Goal: Information Seeking & Learning: Learn about a topic

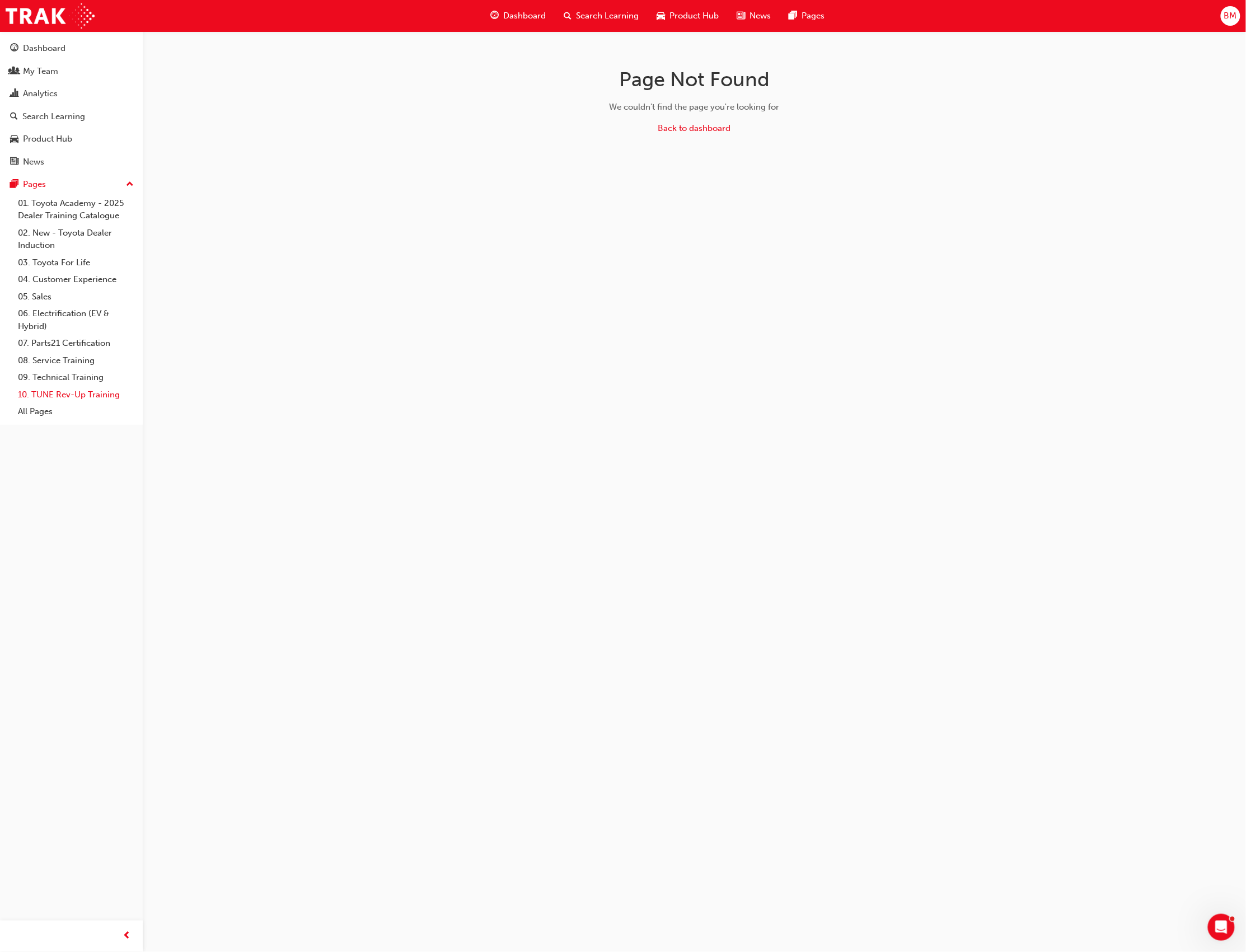
click at [96, 390] on link "10. TUNE Rev-Up Training" at bounding box center [75, 395] width 125 height 17
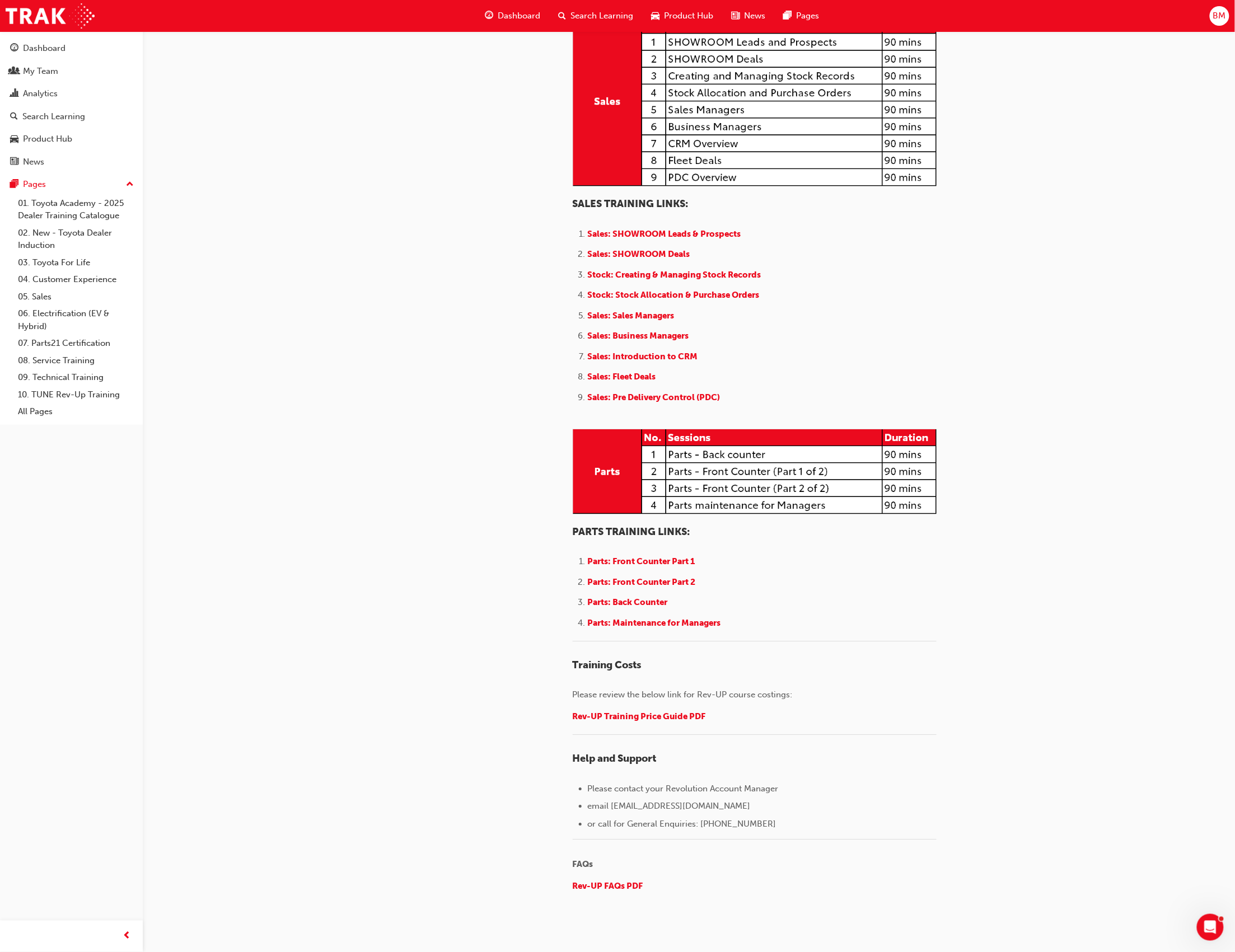
scroll to position [1044, 0]
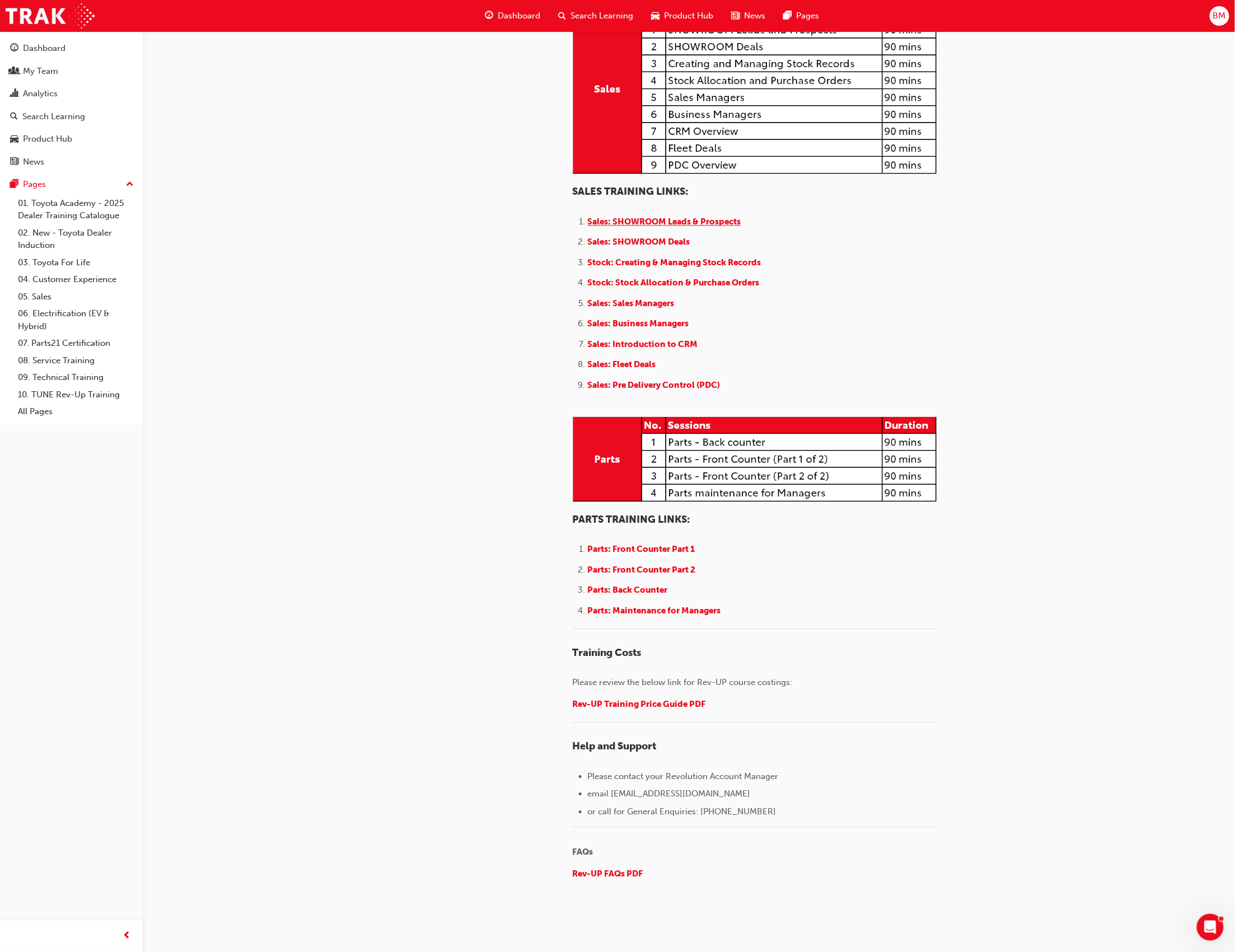
click at [687, 227] on span "Sales: SHOWROOM Leads & Prospects" at bounding box center [664, 222] width 154 height 10
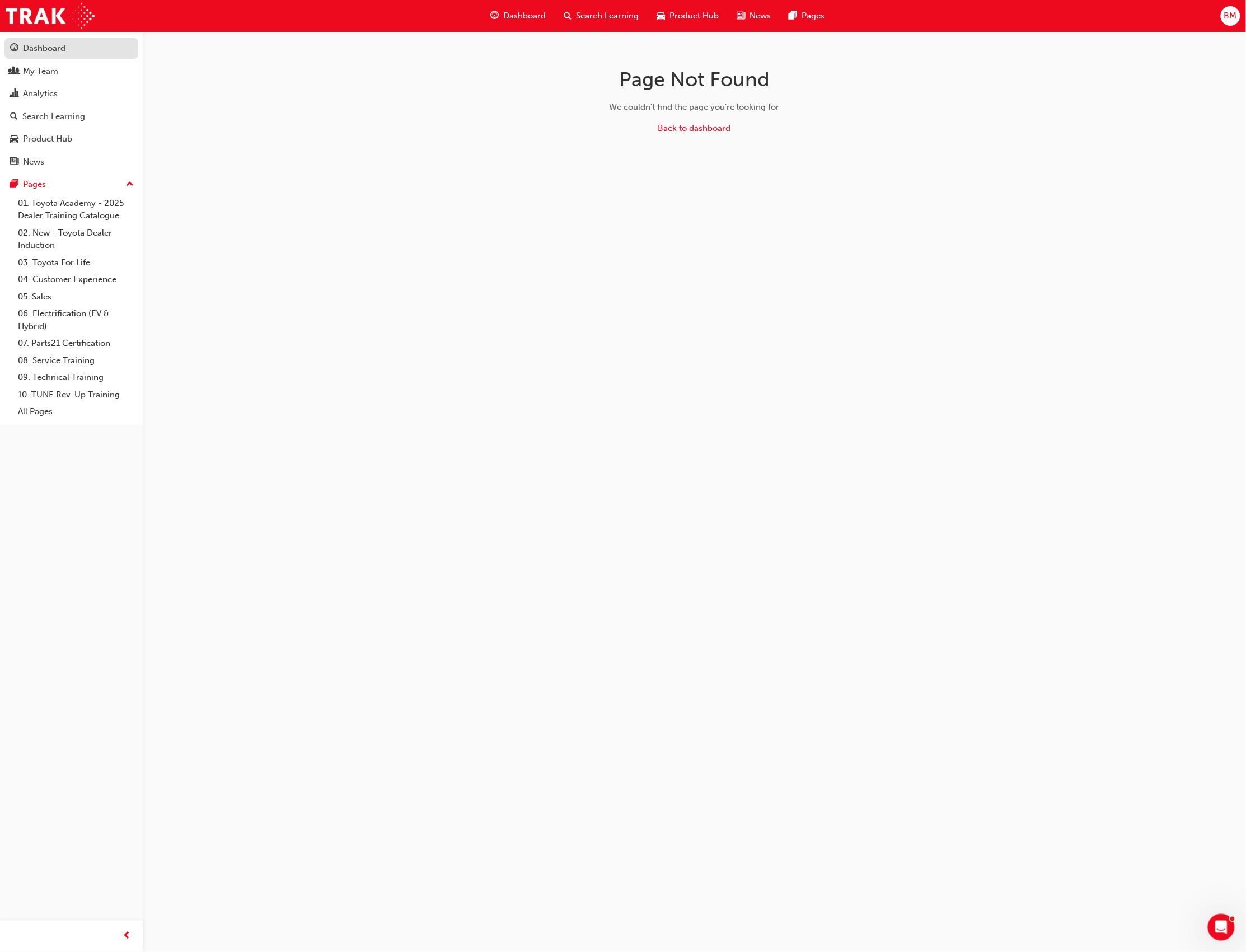
click at [52, 45] on div "Dashboard" at bounding box center [44, 48] width 43 height 13
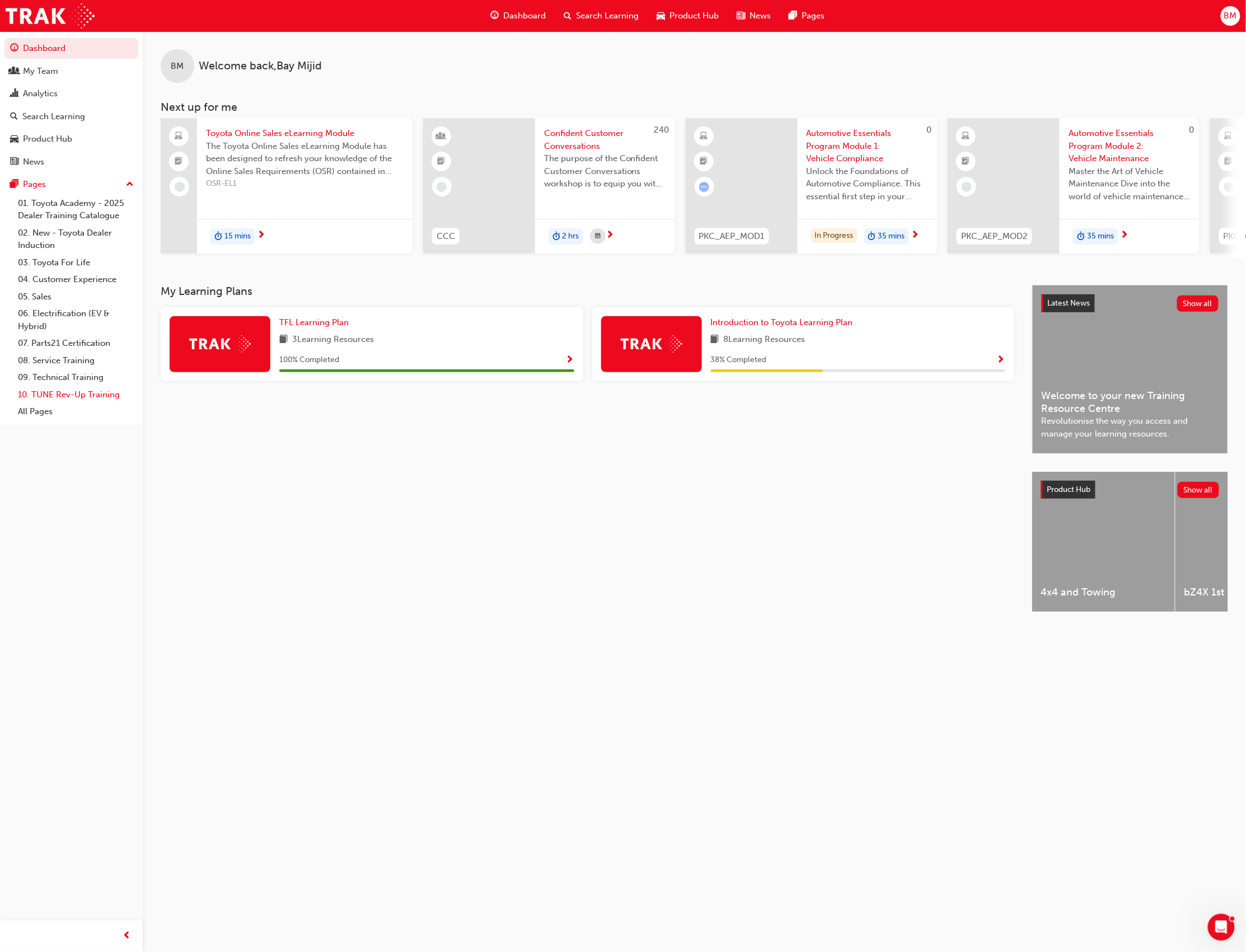
click at [50, 396] on link "10. TUNE Rev-Up Training" at bounding box center [75, 395] width 125 height 17
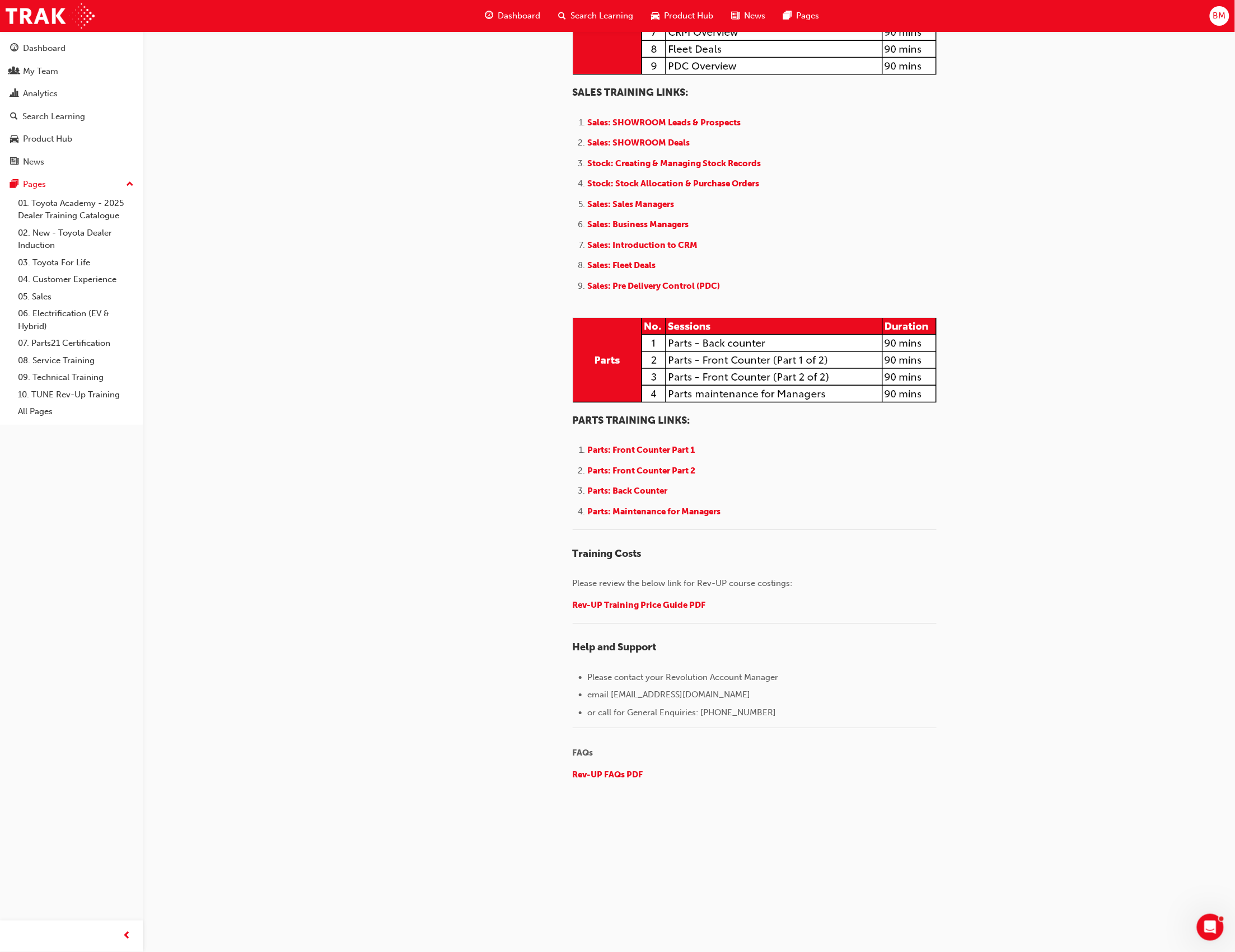
scroll to position [1217, 0]
click at [659, 611] on span "Rev-UP Training Price Guide PDF" at bounding box center [639, 605] width 133 height 10
